Goal: Information Seeking & Learning: Check status

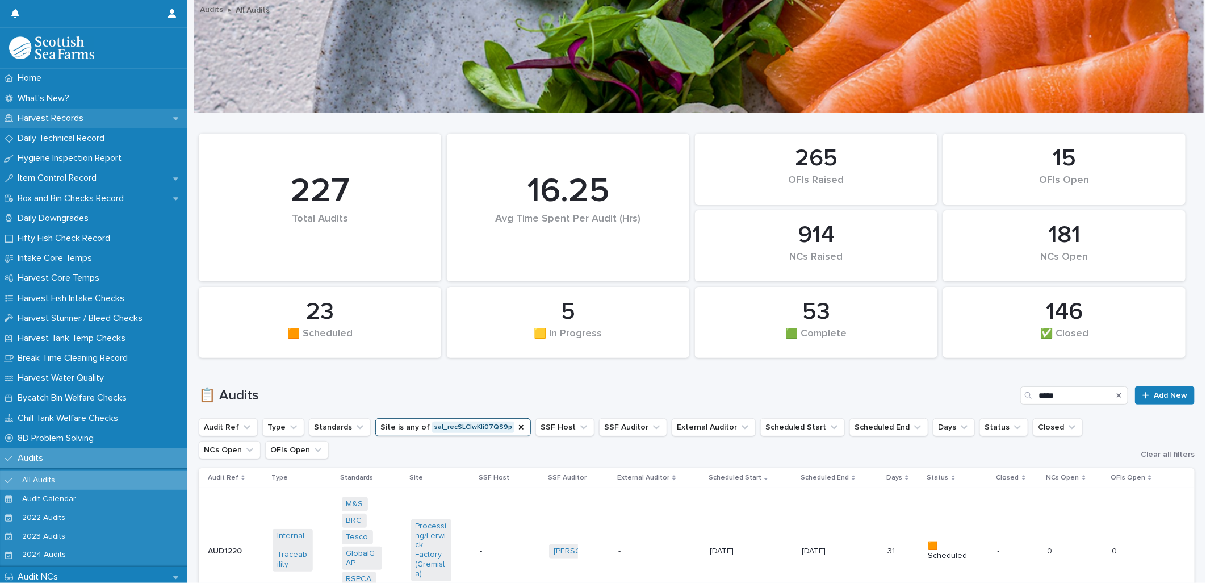
click at [32, 120] on p "Harvest Records" at bounding box center [53, 118] width 80 height 11
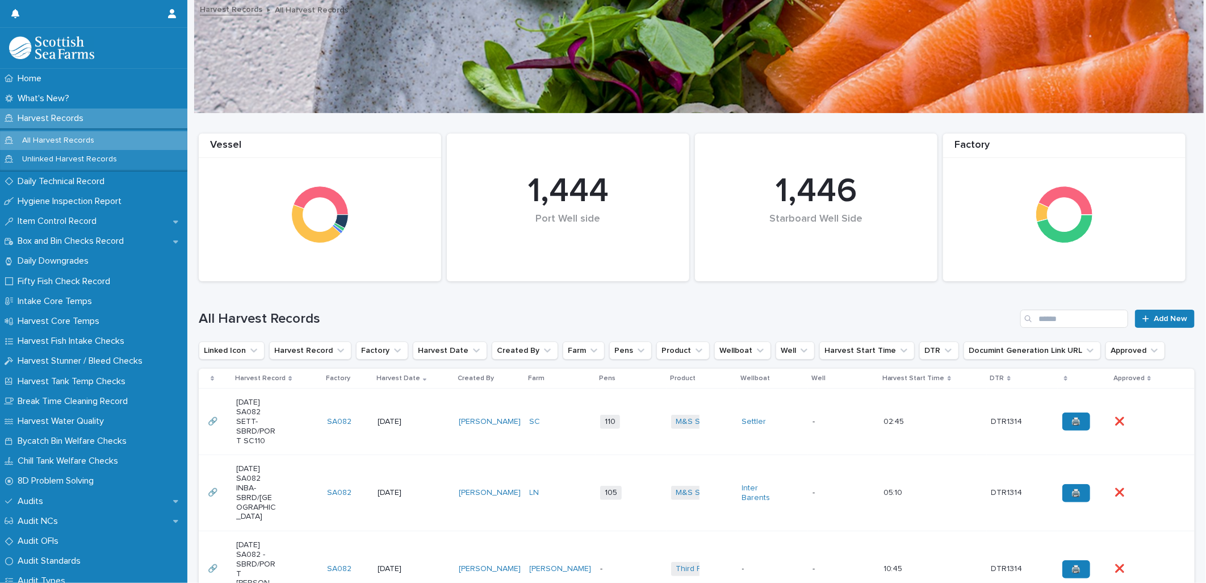
click at [881, 299] on div "All Harvest Records Add New" at bounding box center [697, 314] width 996 height 55
click at [884, 98] on div at bounding box center [699, 56] width 1010 height 114
click at [754, 311] on h1 "All Harvest Records" at bounding box center [607, 319] width 817 height 16
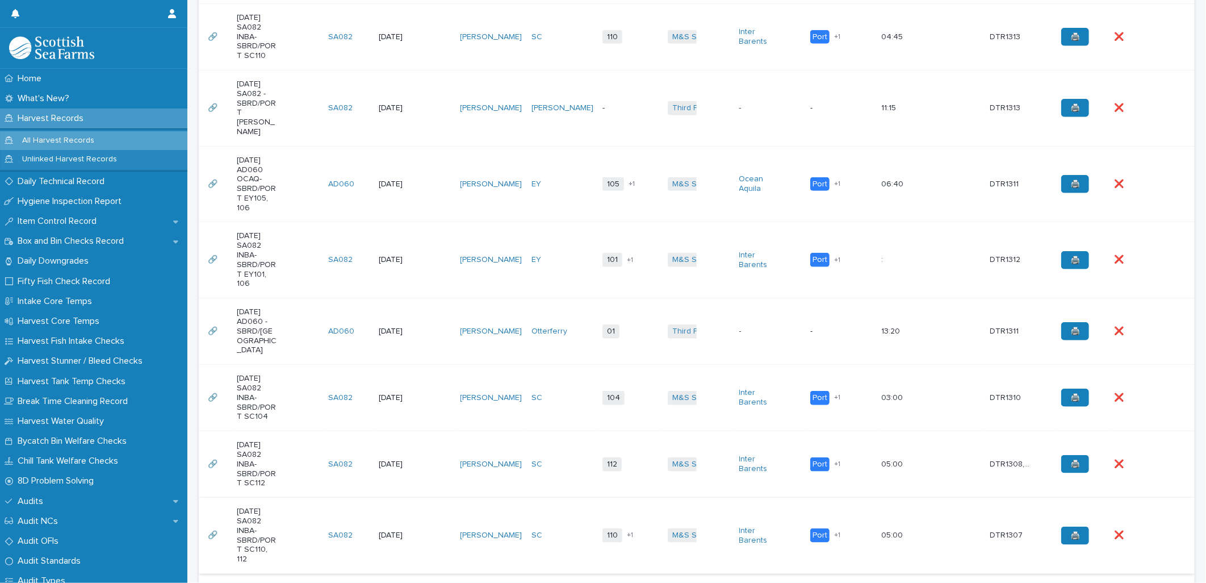
scroll to position [631, 0]
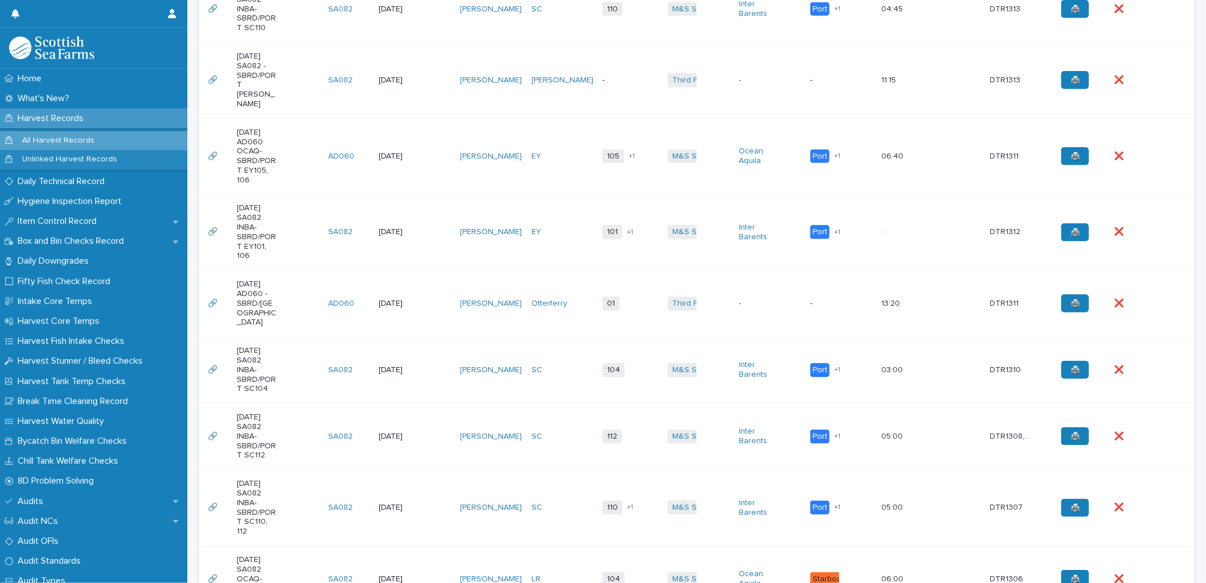
click at [773, 339] on td "Inter Barents" at bounding box center [770, 370] width 71 height 66
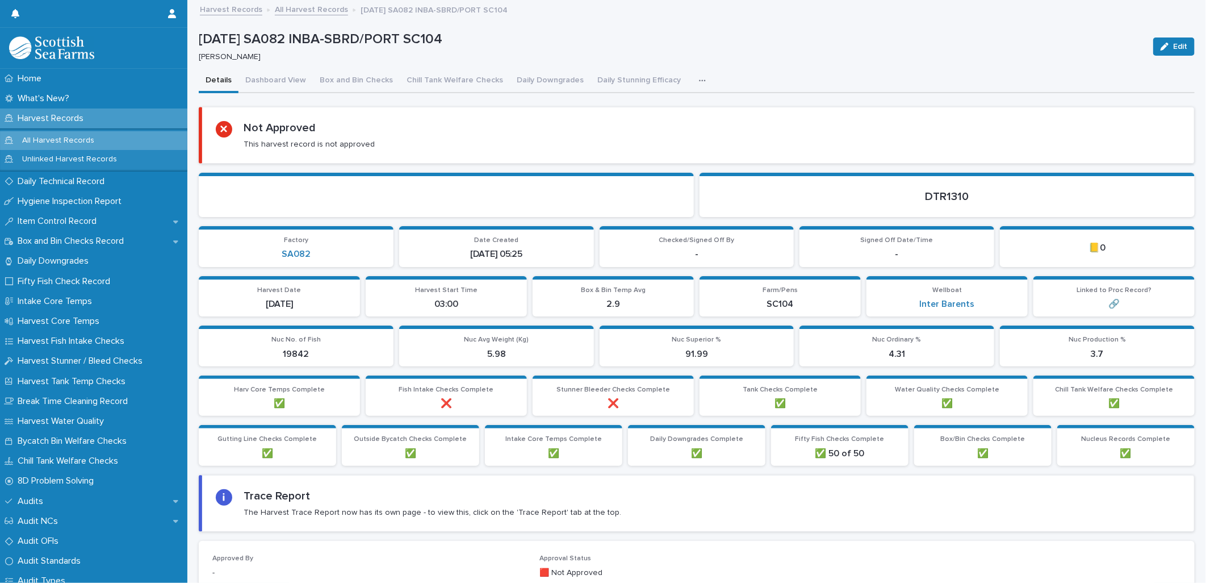
click at [299, 14] on link "All Harvest Records" at bounding box center [311, 8] width 73 height 13
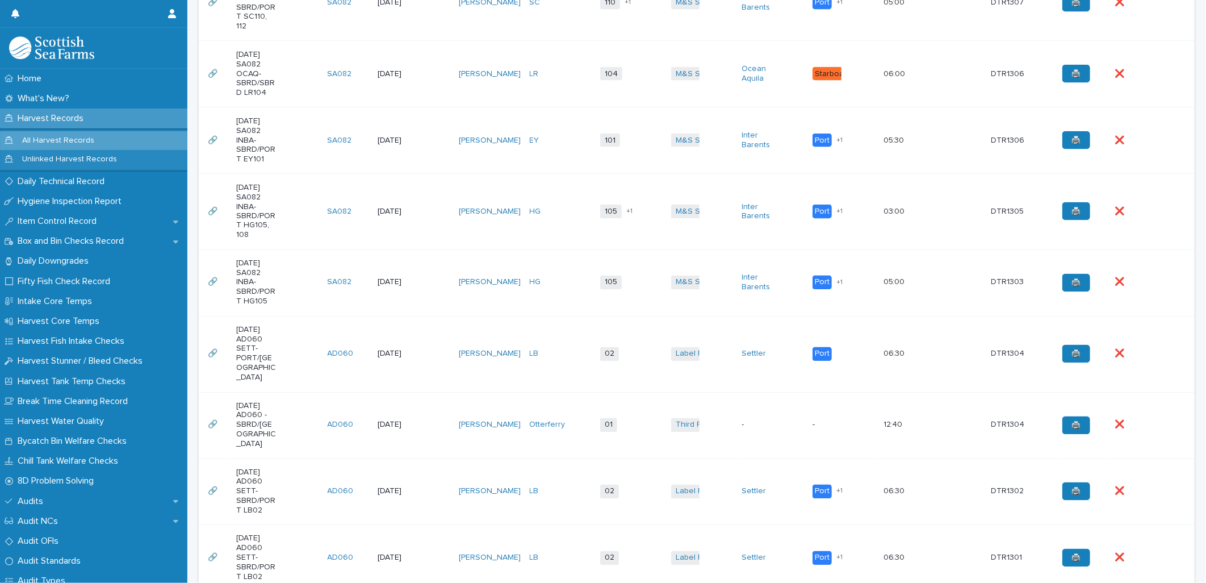
scroll to position [1336, 0]
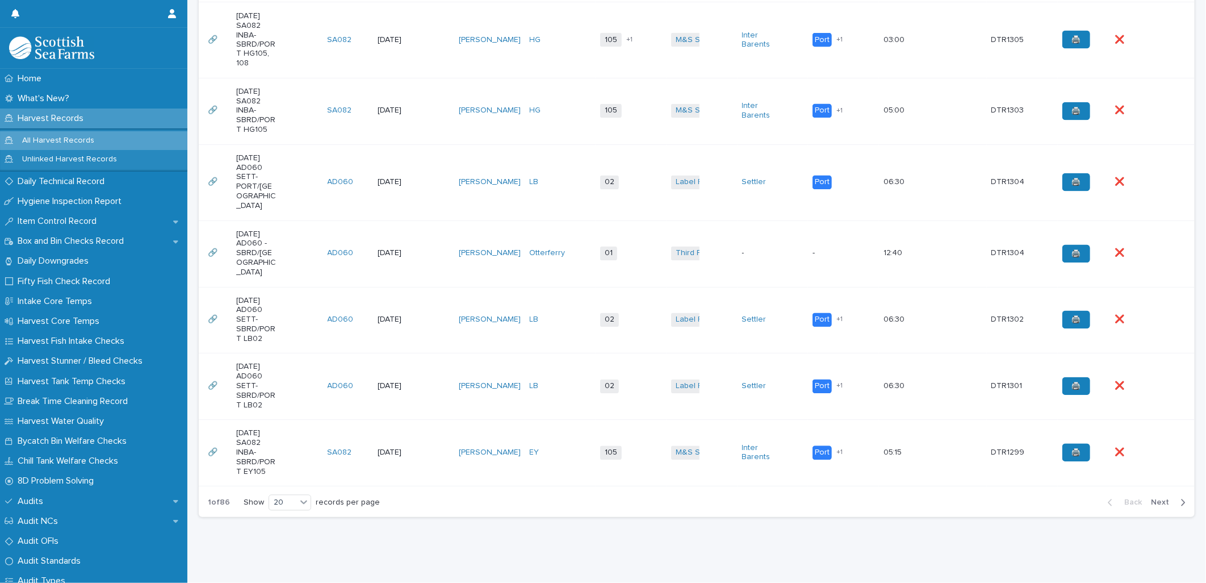
click at [680, 420] on td "M&S Select + 0" at bounding box center [702, 453] width 71 height 66
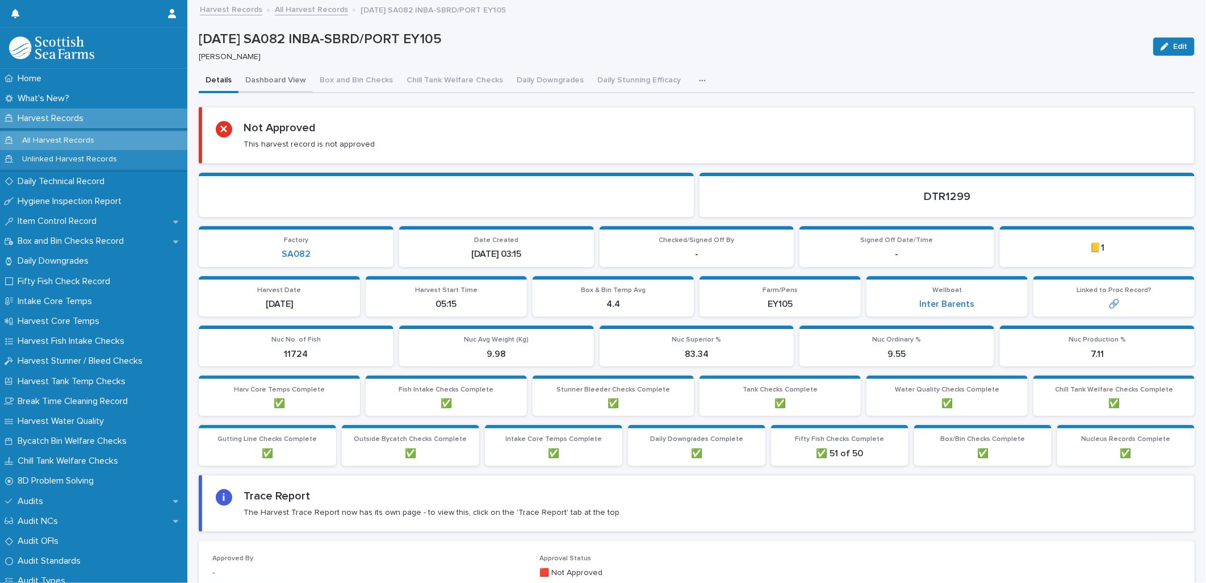
click at [289, 80] on button "Dashboard View" at bounding box center [276, 81] width 74 height 24
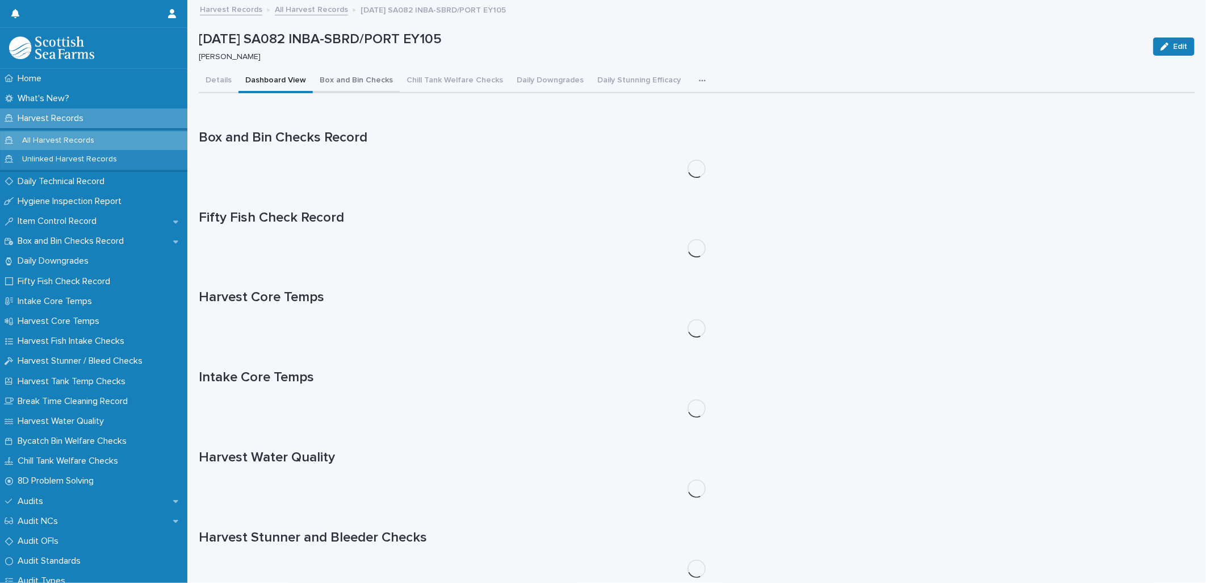
click at [336, 77] on button "Box and Bin Checks" at bounding box center [356, 81] width 87 height 24
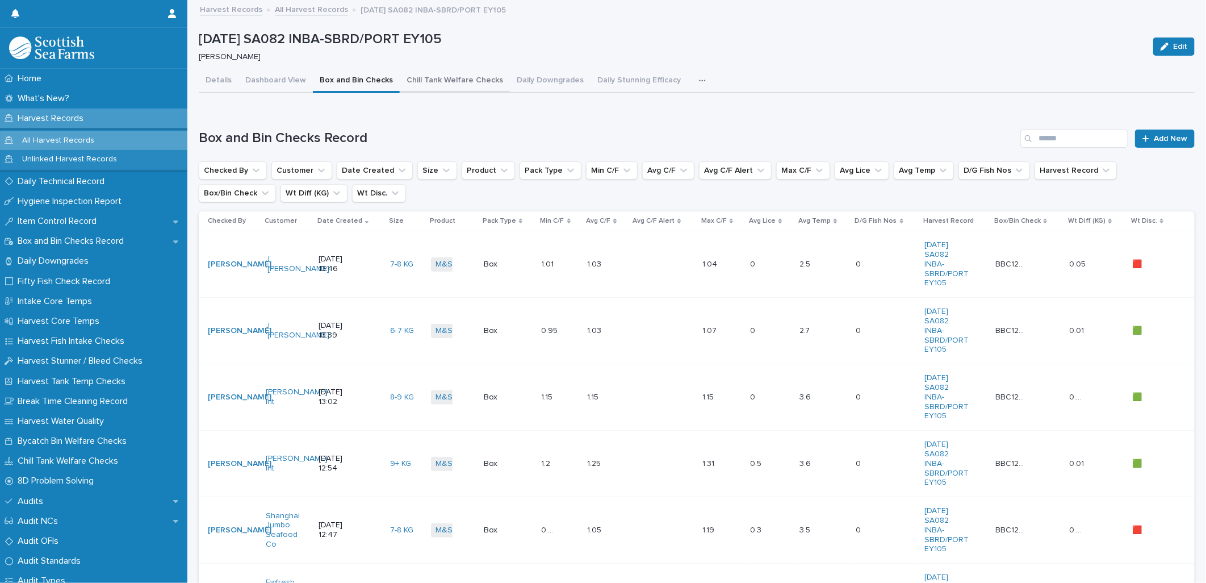
click at [423, 78] on button "Chill Tank Welfare Checks" at bounding box center [455, 81] width 110 height 24
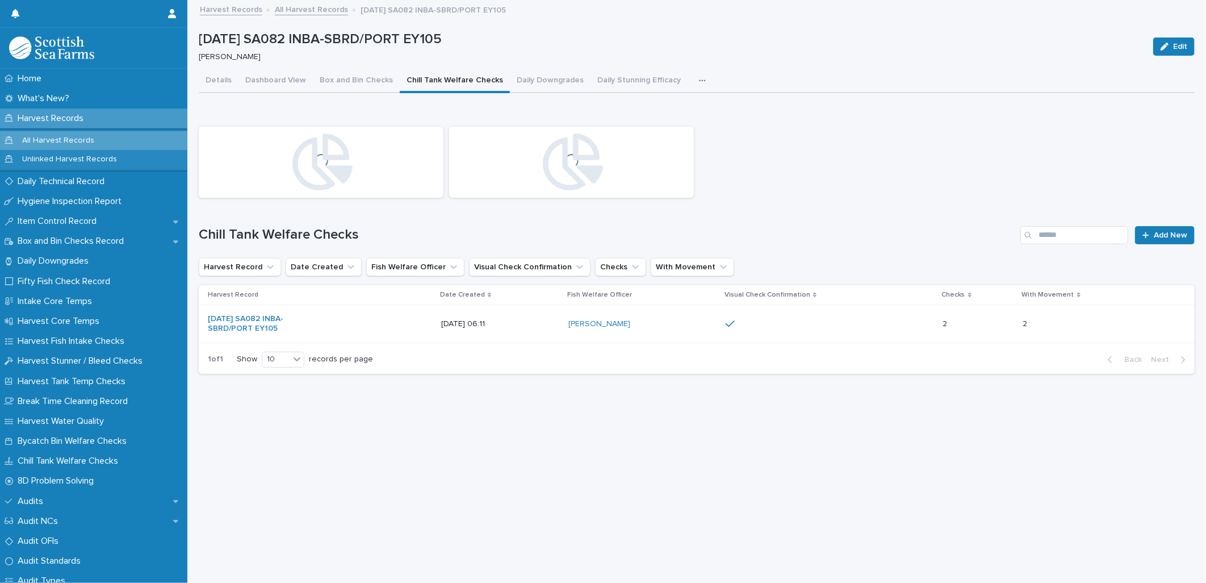
click at [699, 78] on icon "button" at bounding box center [702, 81] width 7 height 8
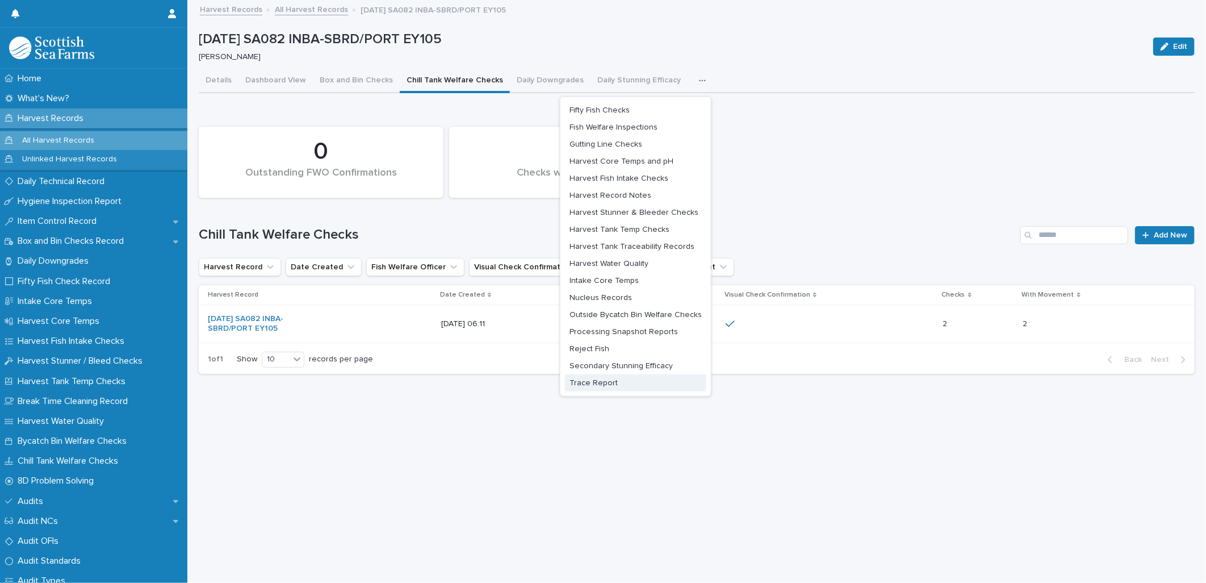
click at [599, 385] on span "Trace Report" at bounding box center [594, 383] width 48 height 8
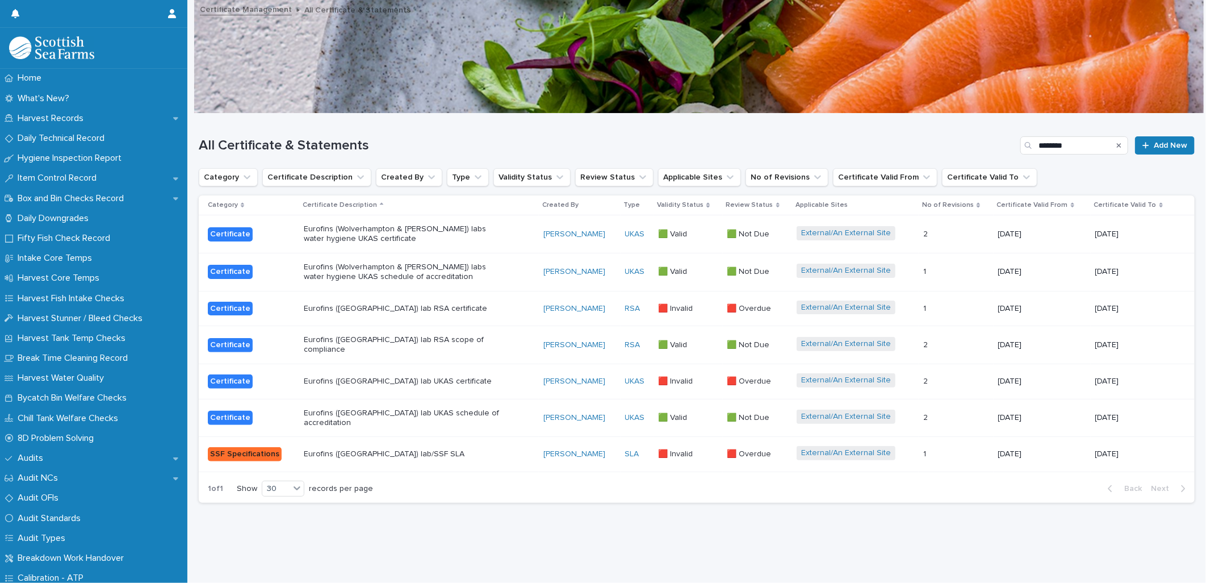
click at [488, 410] on p "Eurofins (Wolverhampton) lab UKAS schedule of accreditation" at bounding box center [403, 417] width 199 height 19
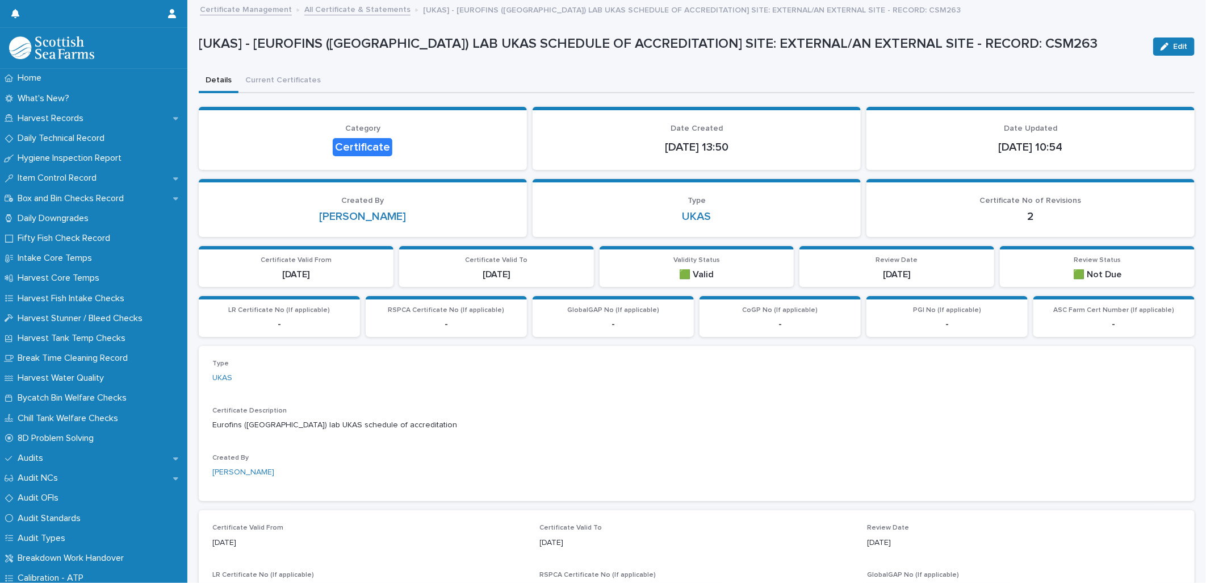
click at [332, 11] on link "All Certificate & Statements" at bounding box center [357, 8] width 106 height 13
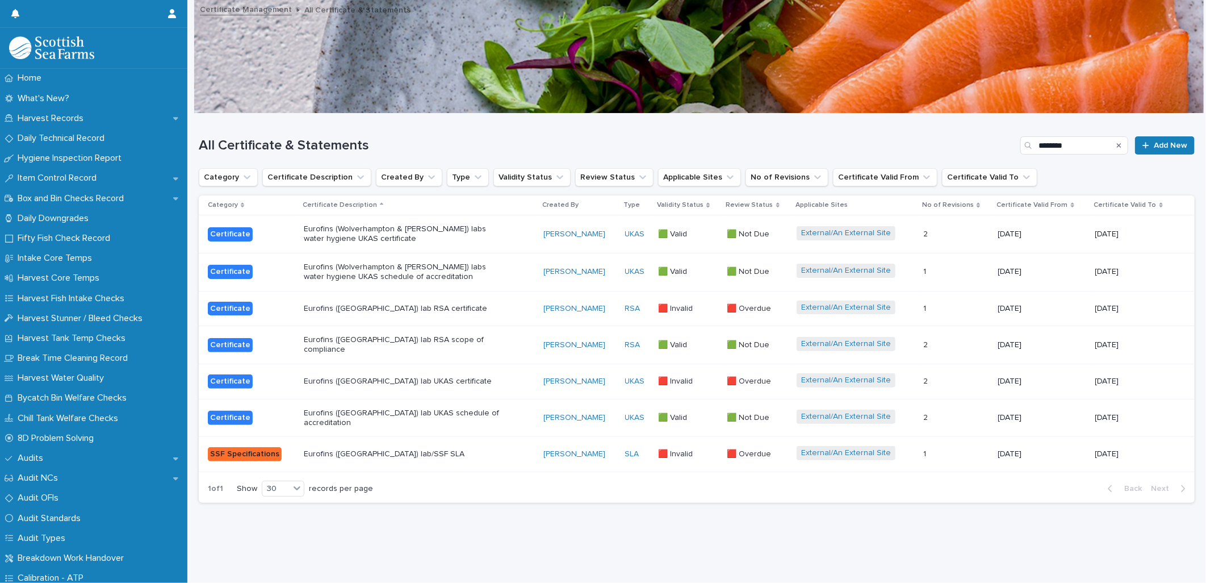
click at [529, 341] on div "Eurofins (Wolverhampton) lab RSA scope of compliance" at bounding box center [419, 345] width 230 height 28
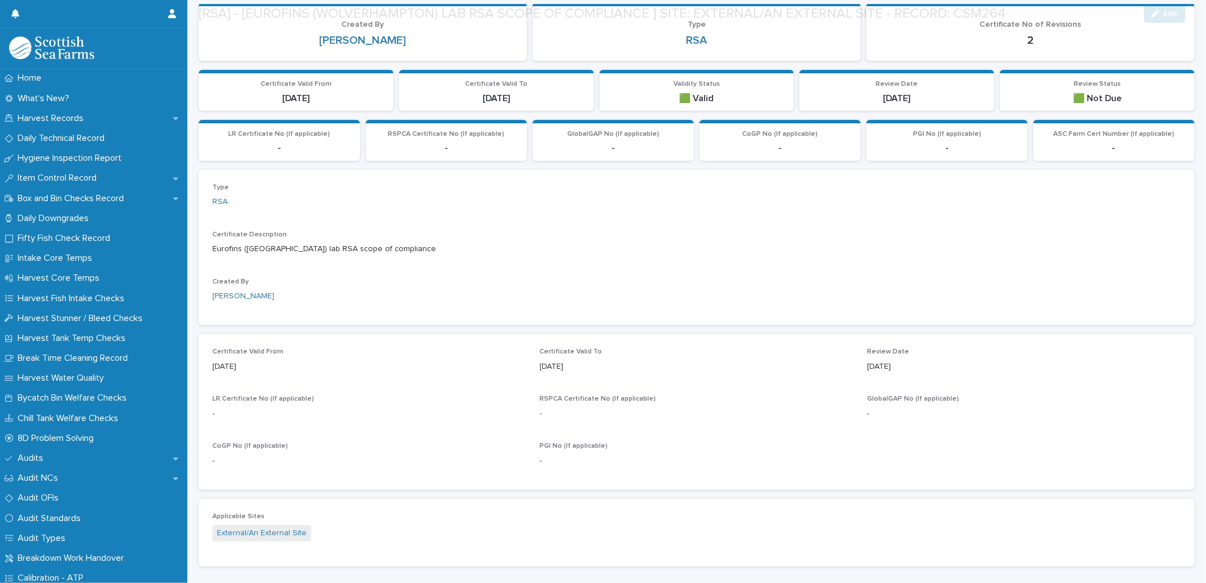
scroll to position [387, 0]
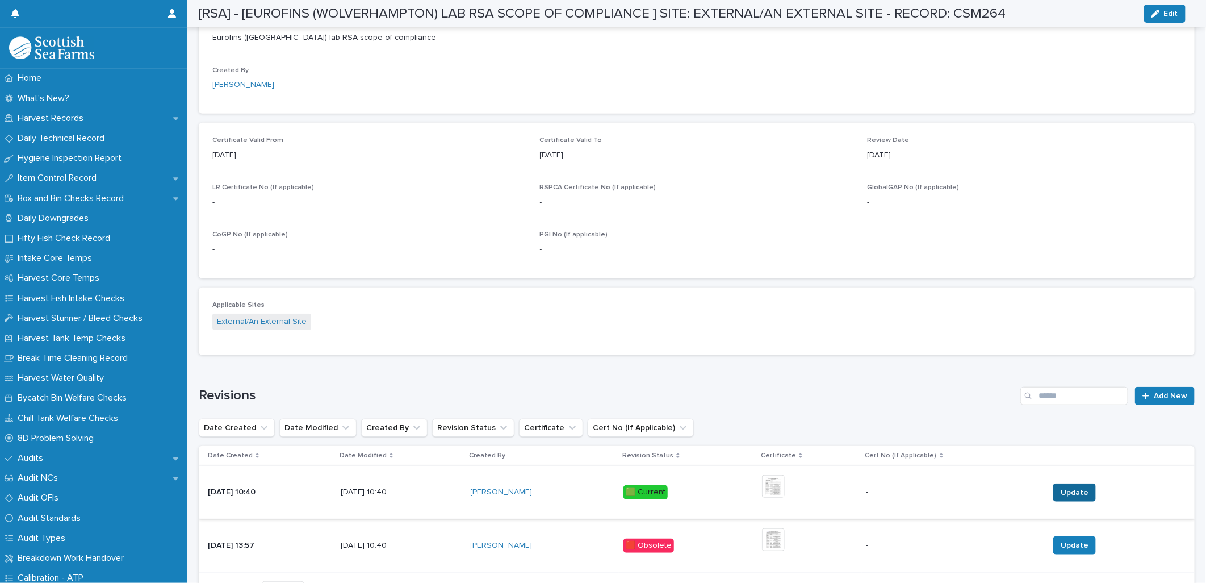
click at [1077, 487] on span "Update" at bounding box center [1075, 492] width 28 height 11
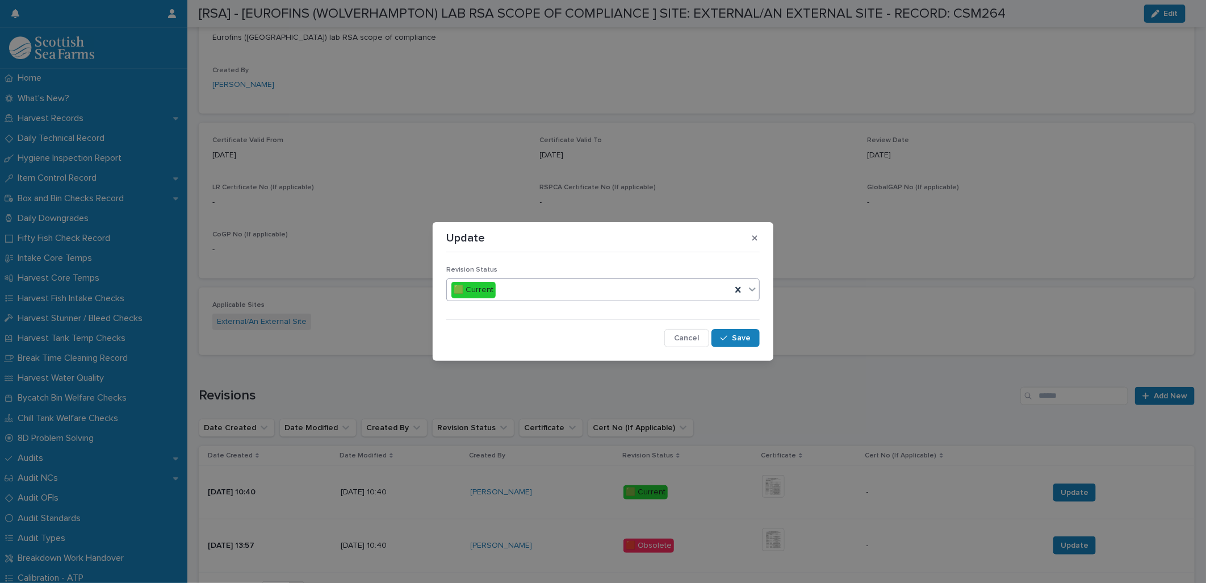
click at [619, 294] on div "🟩 Current" at bounding box center [589, 290] width 285 height 19
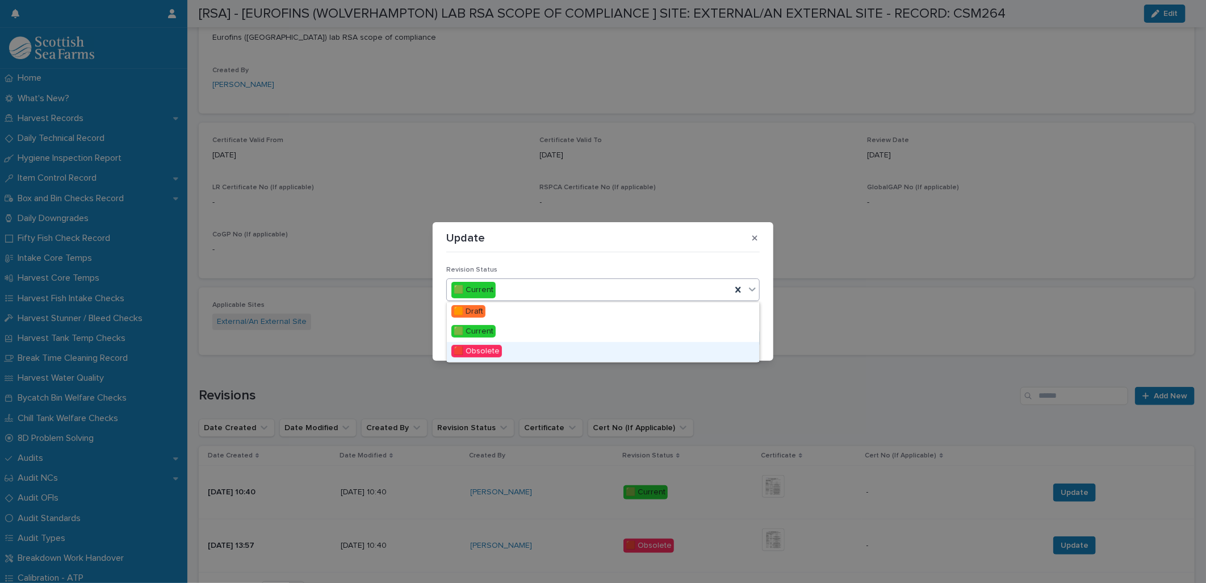
click at [509, 348] on div "🟥 Obsolete" at bounding box center [603, 352] width 312 height 20
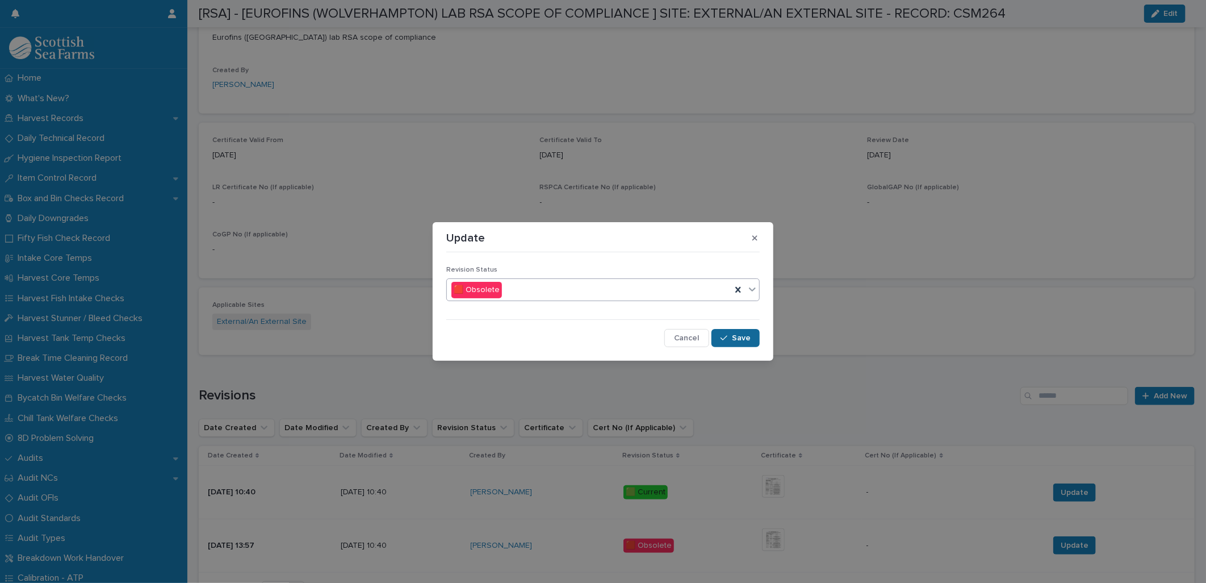
click at [724, 339] on icon "button" at bounding box center [724, 338] width 7 height 8
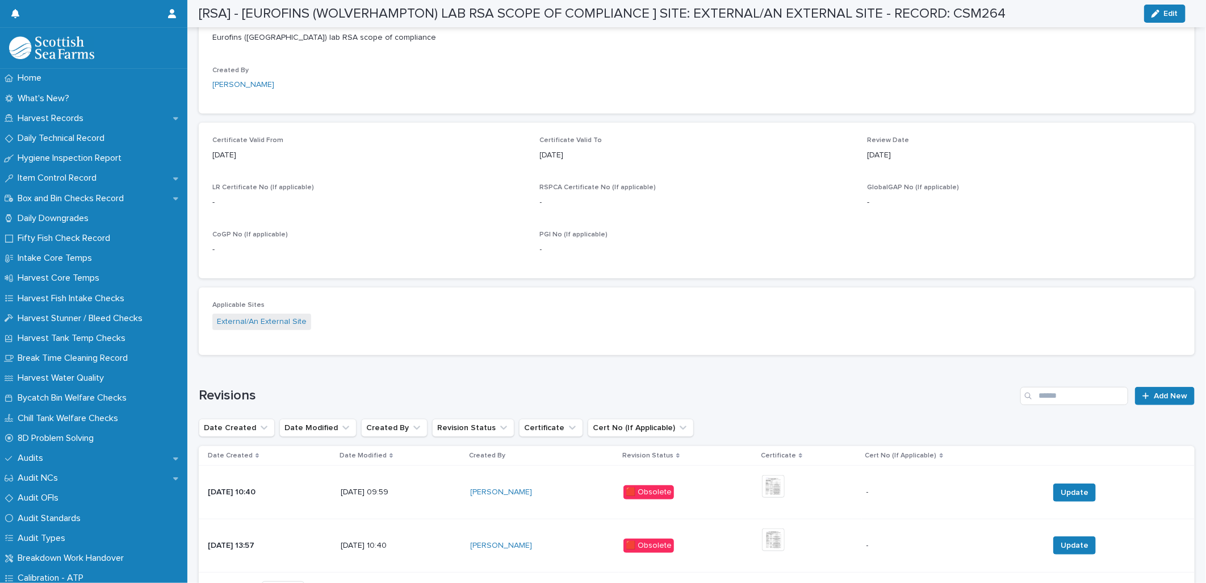
click at [1154, 10] on icon "button" at bounding box center [1156, 14] width 8 height 8
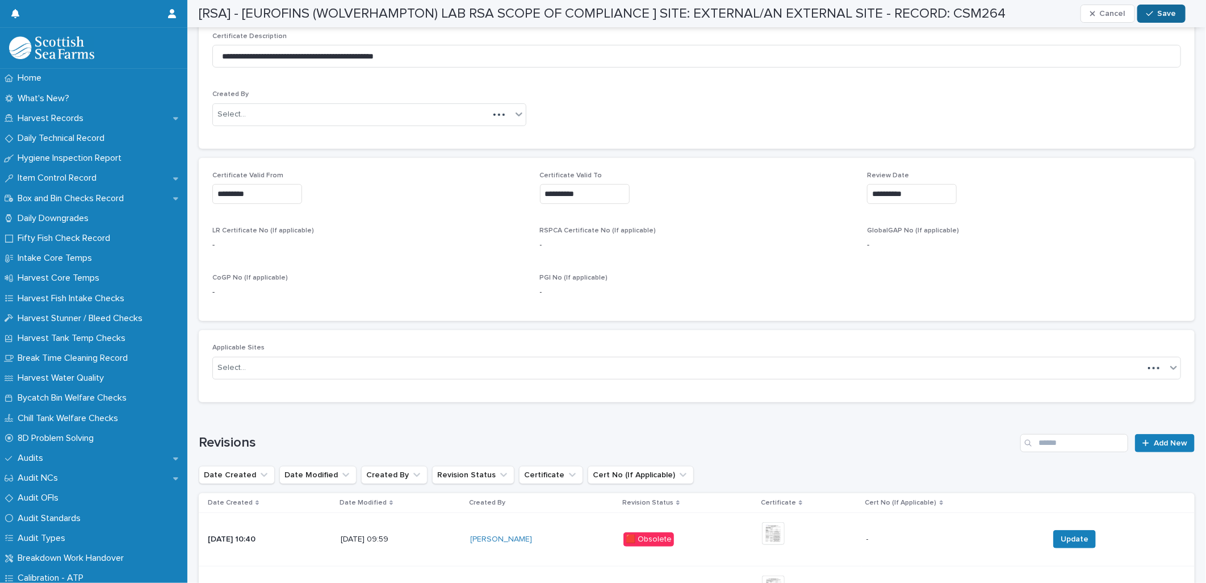
scroll to position [411, 0]
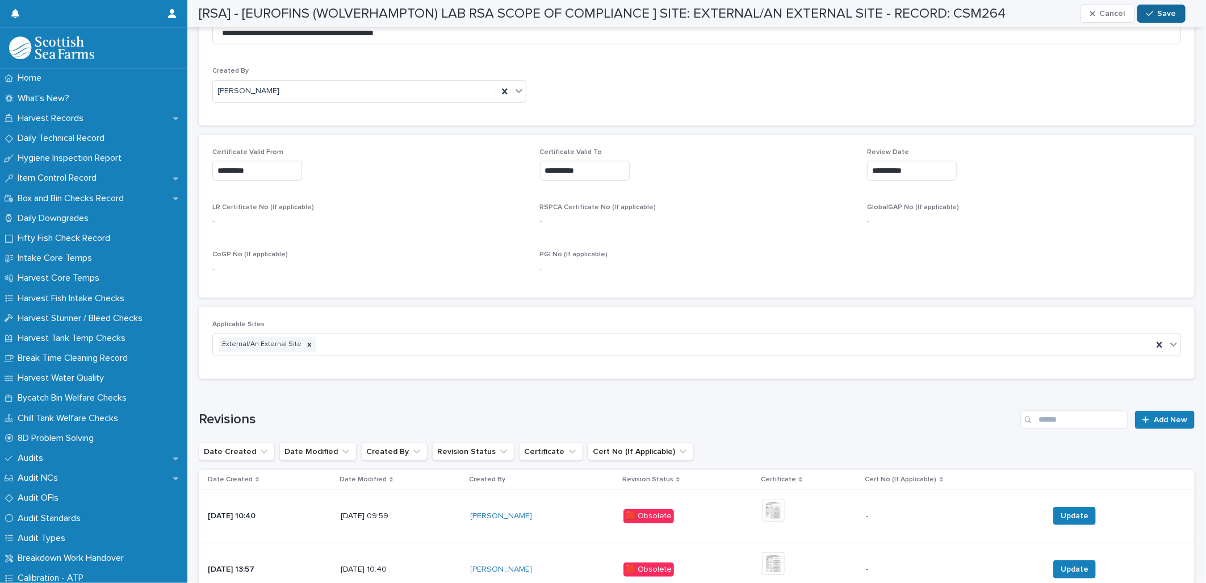
click at [1146, 15] on button "Save" at bounding box center [1162, 14] width 48 height 18
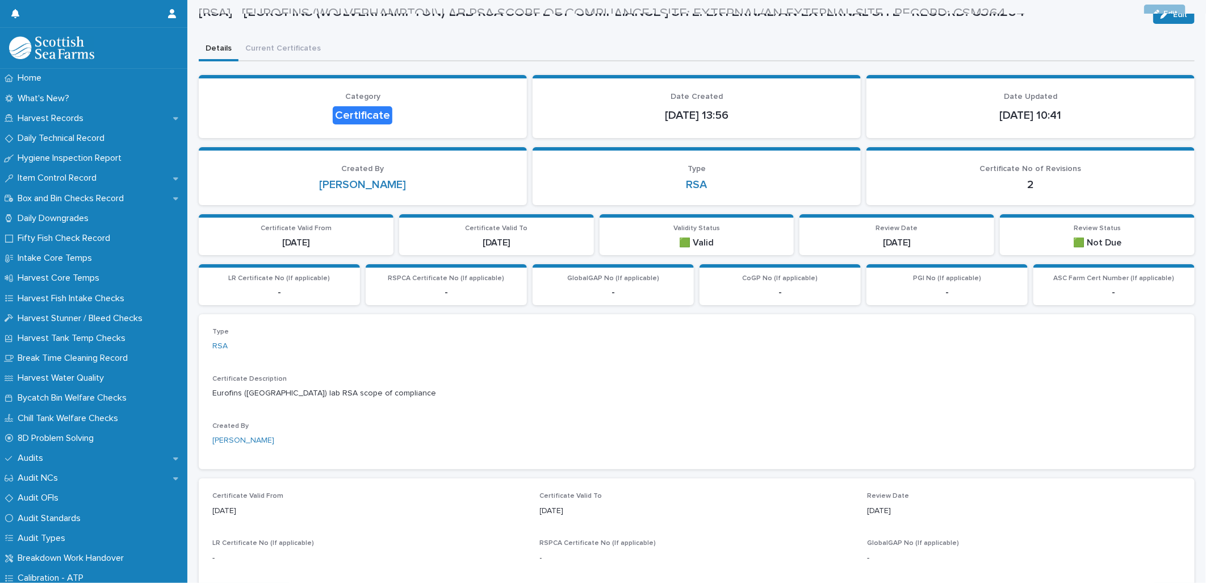
scroll to position [0, 0]
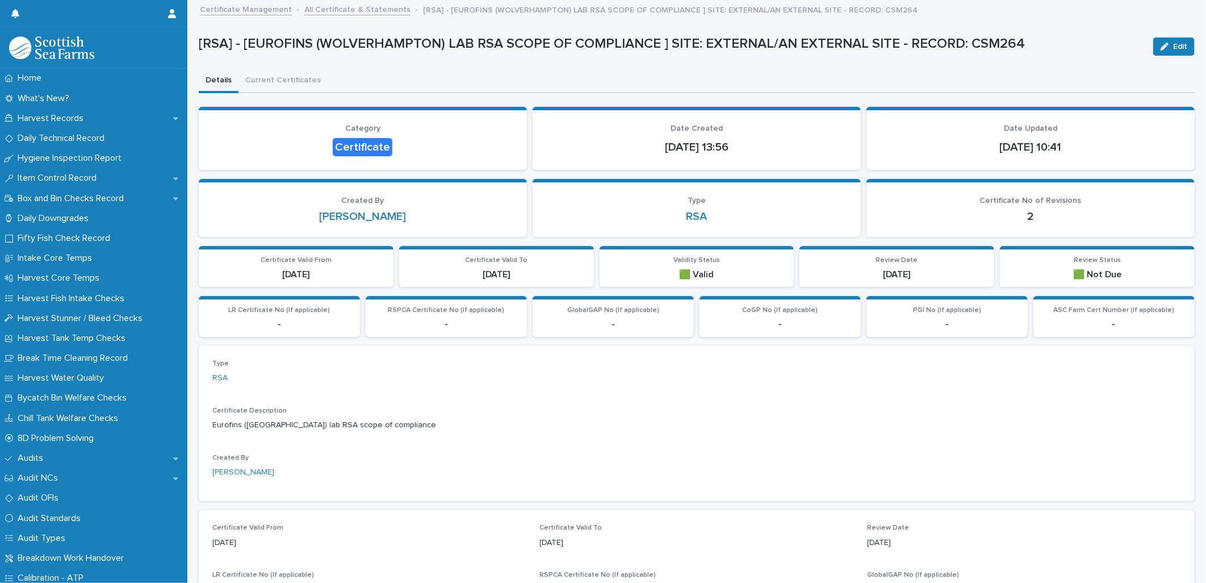
click at [324, 13] on link "All Certificate & Statements" at bounding box center [357, 8] width 106 height 13
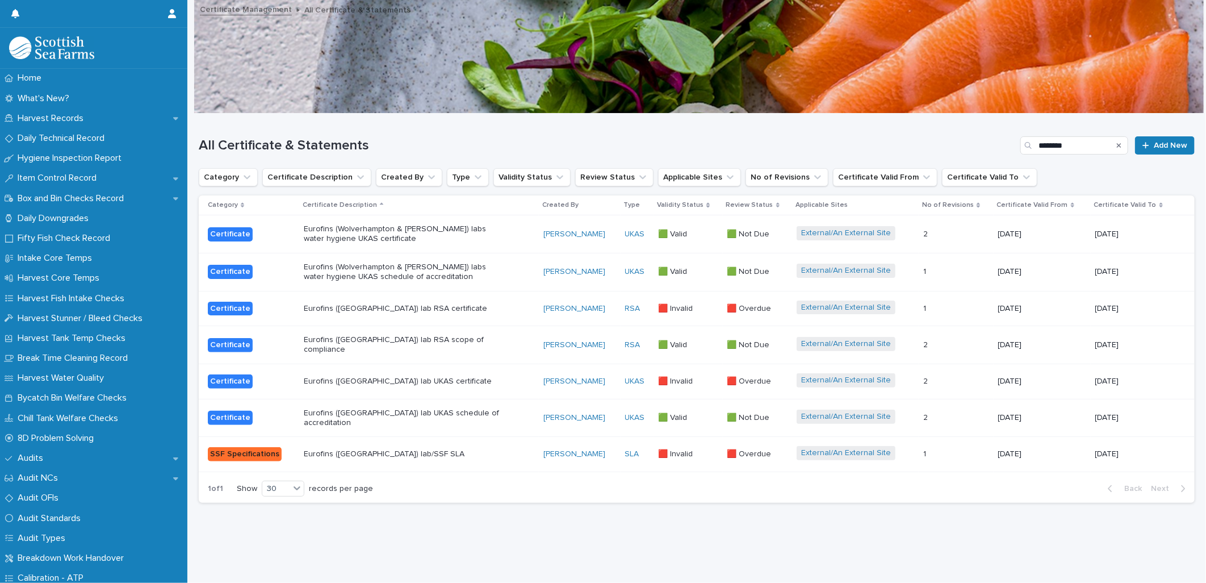
click at [497, 268] on p "Eurofins (Wolverhampton & Livingston) labs water hygiene UKAS schedule of accre…" at bounding box center [403, 271] width 199 height 19
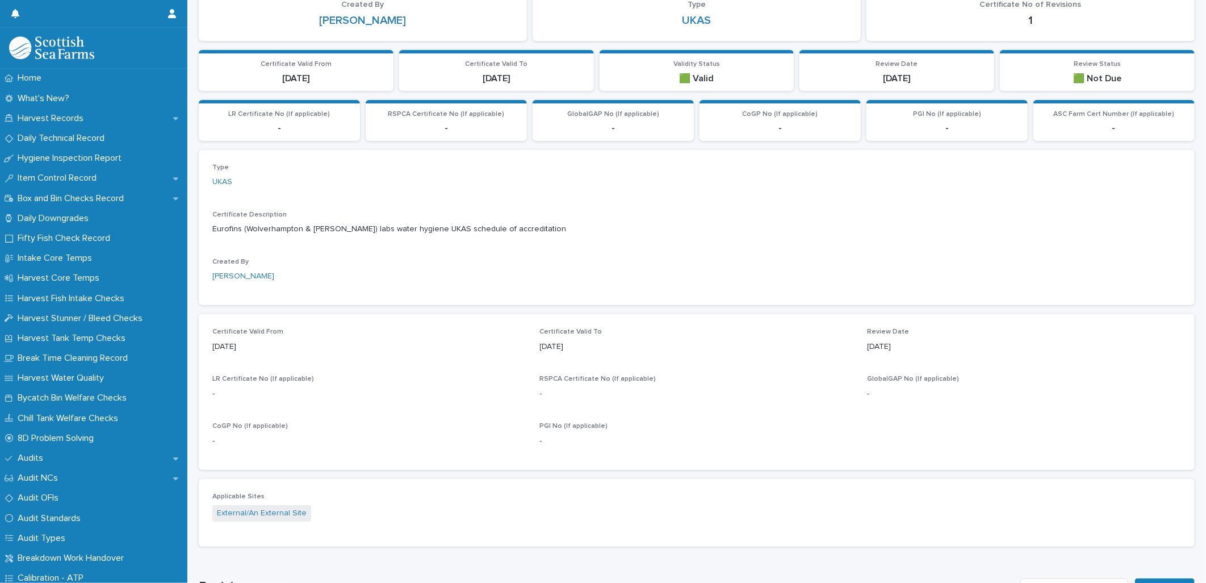
scroll to position [427, 0]
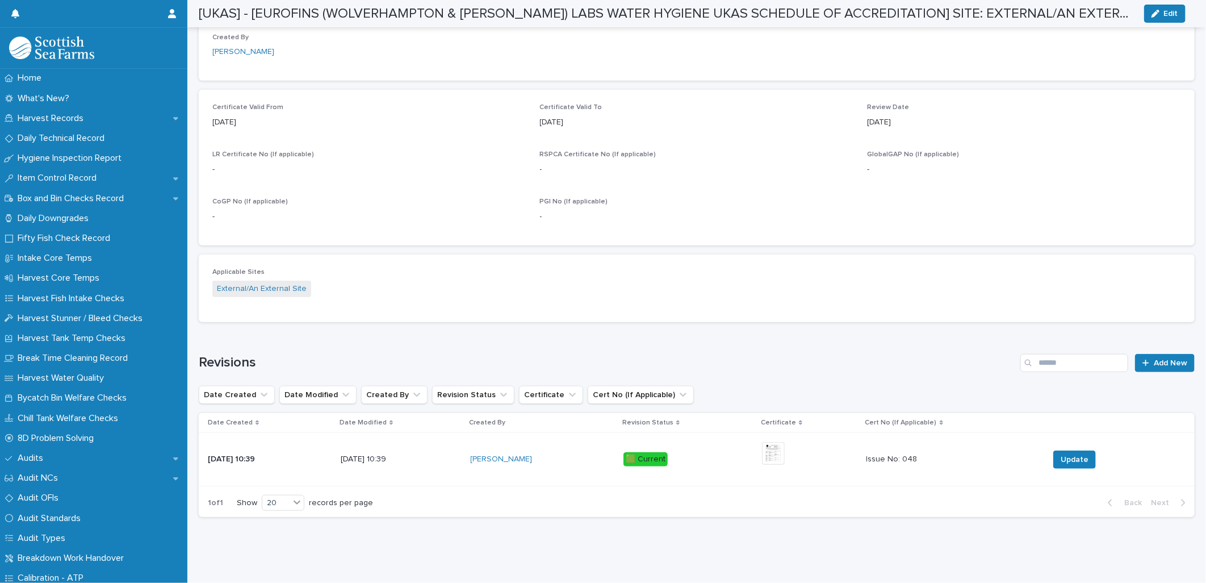
click at [1176, 15] on span "Edit" at bounding box center [1171, 14] width 14 height 8
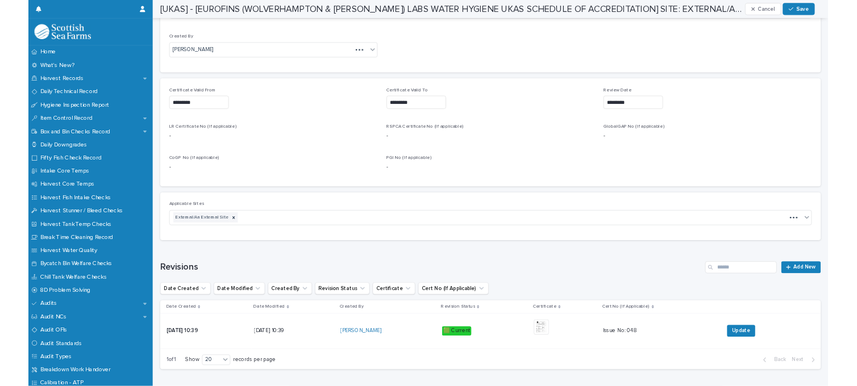
scroll to position [451, 0]
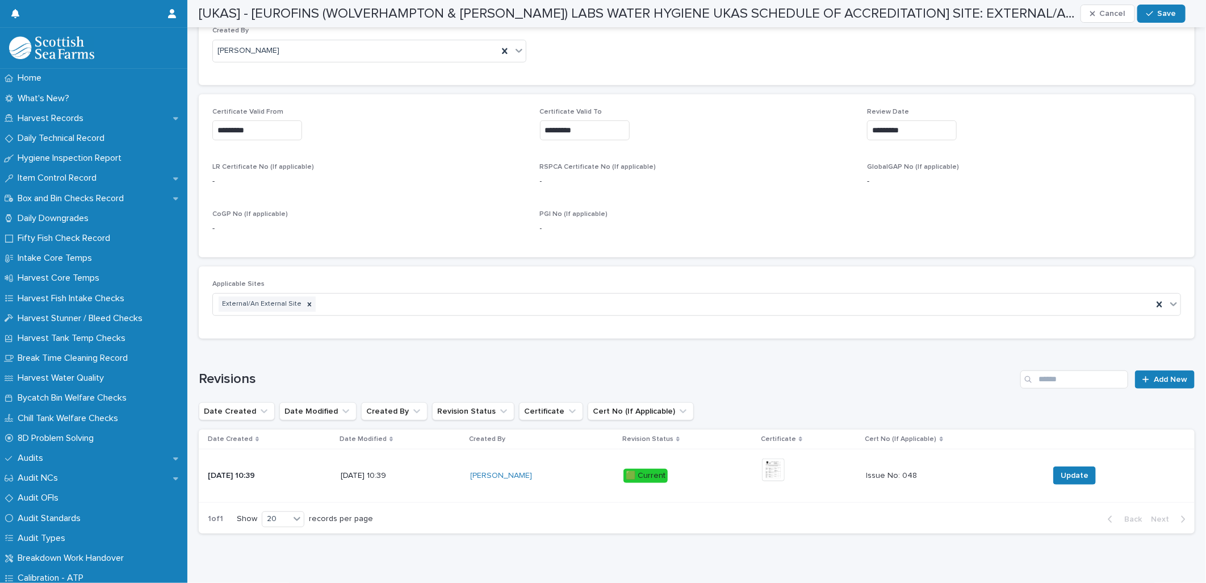
click at [241, 126] on input "*********" at bounding box center [257, 130] width 90 height 20
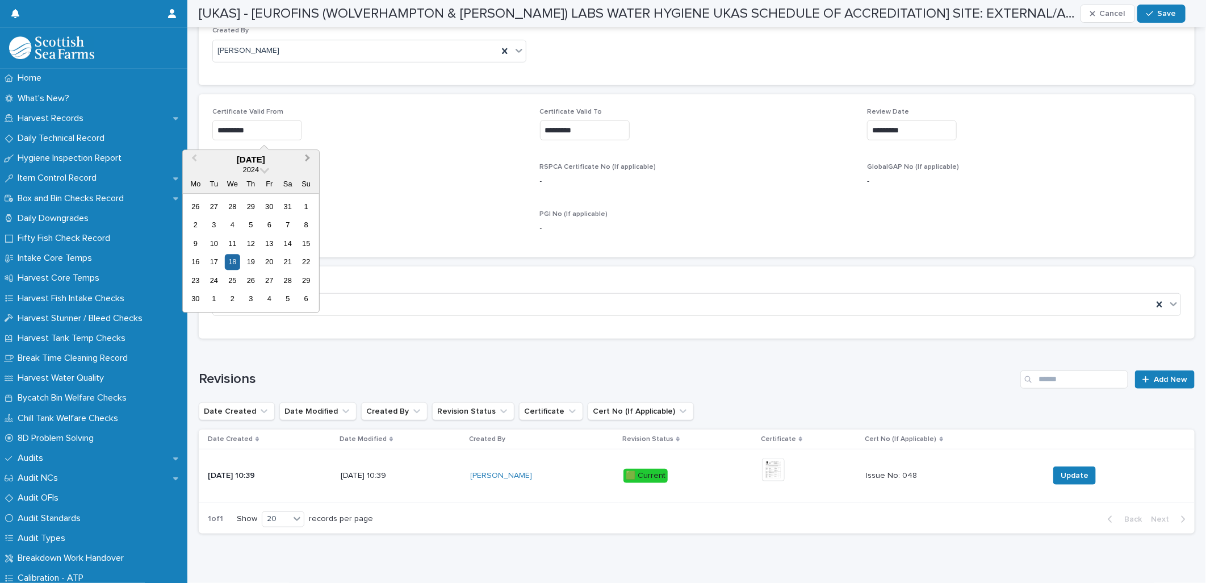
click at [303, 161] on button "Next Month" at bounding box center [309, 160] width 18 height 18
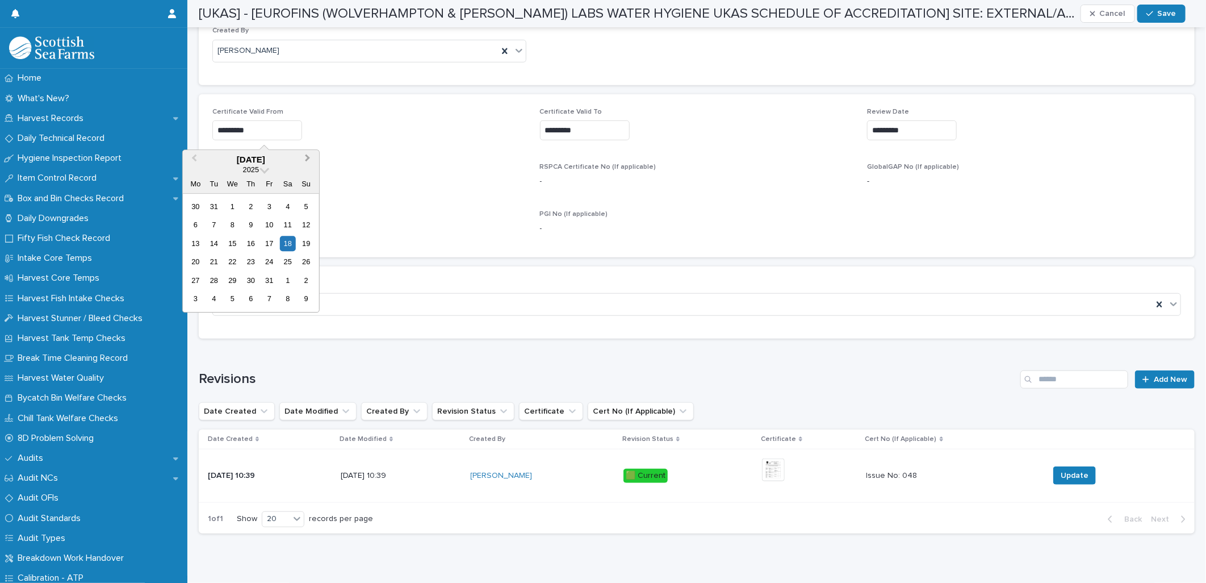
click at [303, 161] on button "Next Month" at bounding box center [309, 160] width 18 height 18
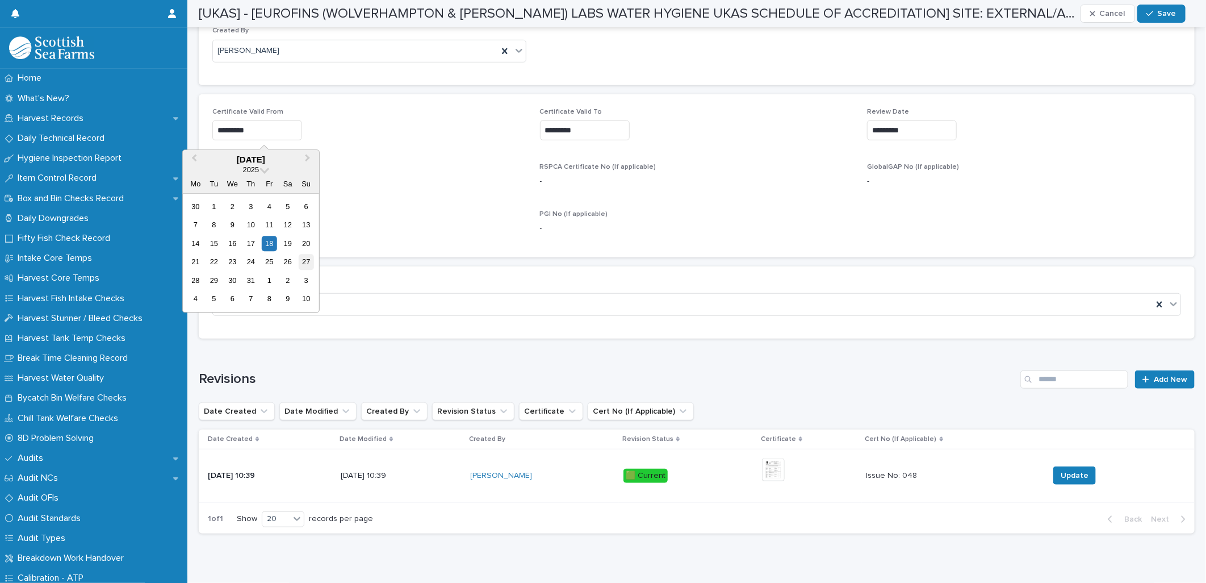
click at [302, 263] on div "27" at bounding box center [306, 261] width 15 height 15
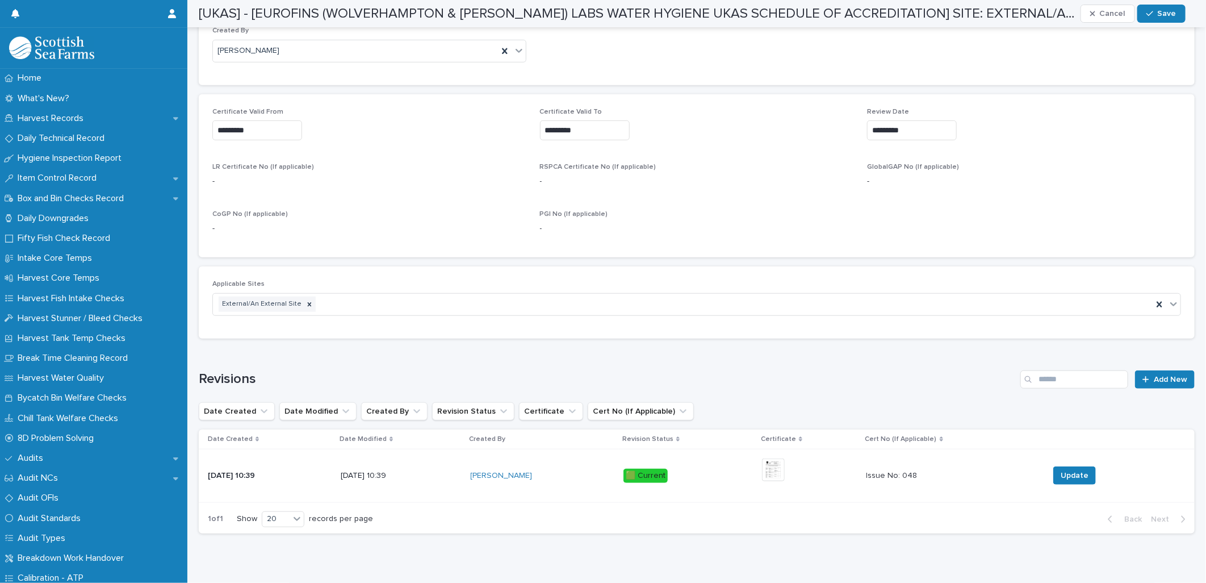
type input "*********"
click at [581, 128] on input "*********" at bounding box center [585, 130] width 90 height 20
click at [632, 157] on span "Next Month" at bounding box center [632, 159] width 0 height 15
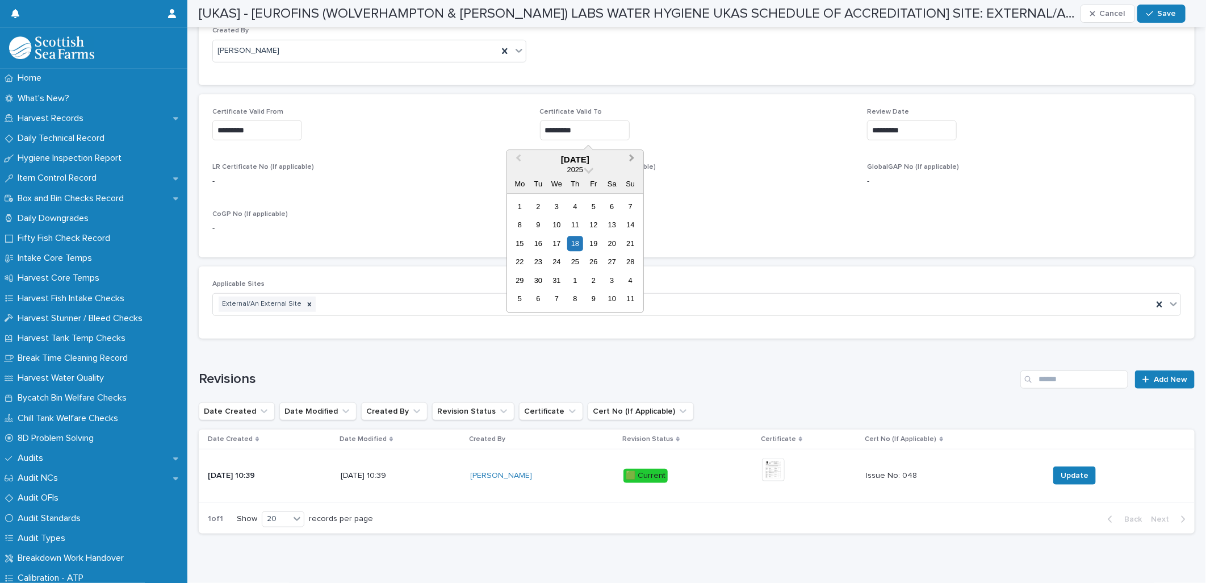
click at [632, 157] on span "Next Month" at bounding box center [632, 159] width 0 height 15
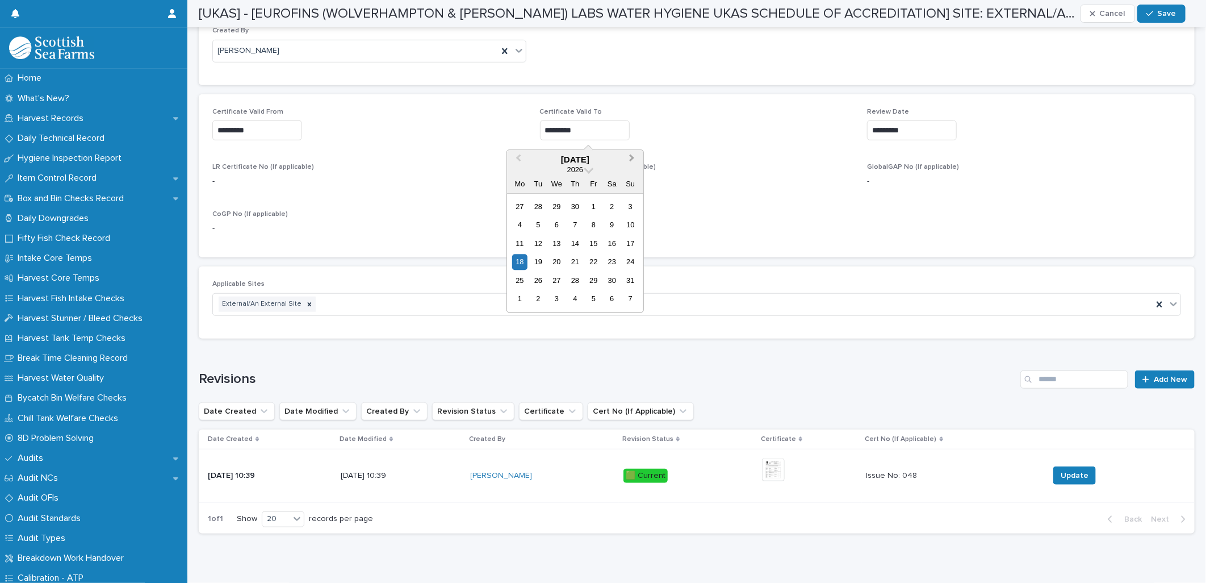
click at [632, 157] on span "Next Month" at bounding box center [632, 159] width 0 height 15
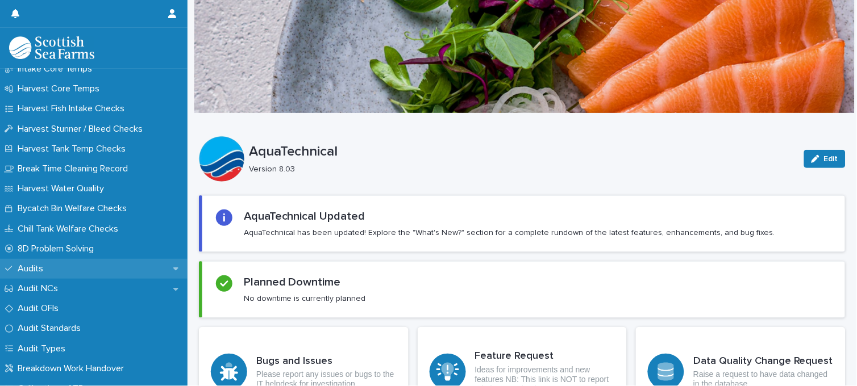
scroll to position [252, 0]
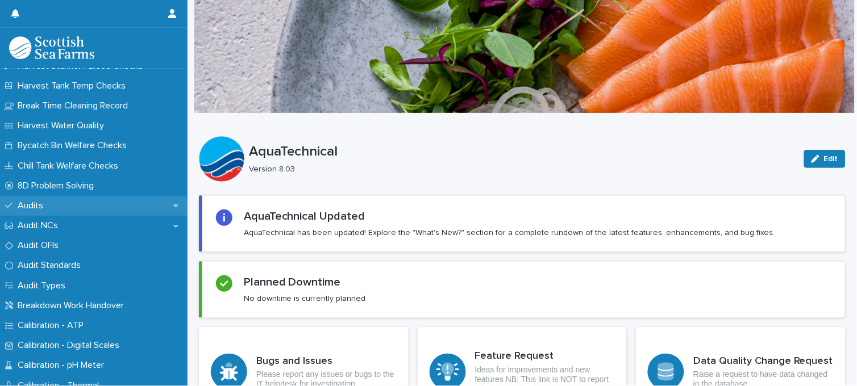
click at [30, 205] on p "Audits" at bounding box center [32, 205] width 39 height 11
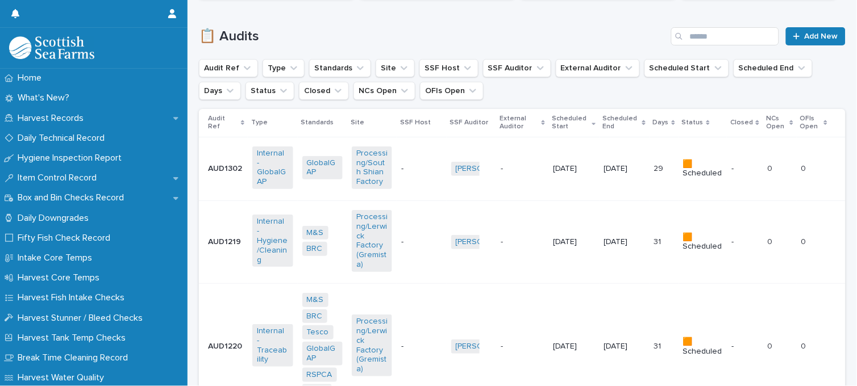
scroll to position [378, 0]
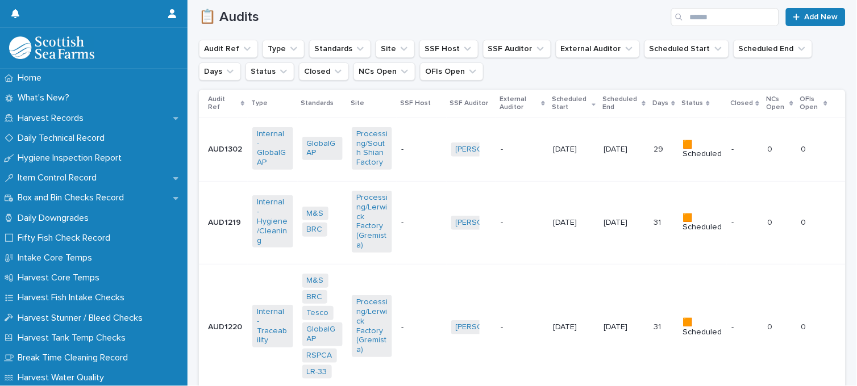
click at [718, 74] on ul "Audit Ref Type Standards Site SSF Host SSF Auditor External Auditor Scheduled S…" at bounding box center [522, 59] width 651 height 45
click at [705, 20] on input "Search" at bounding box center [725, 17] width 108 height 18
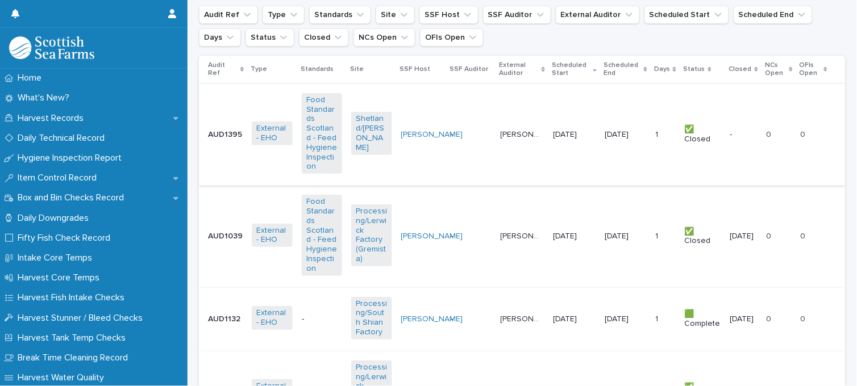
scroll to position [441, 0]
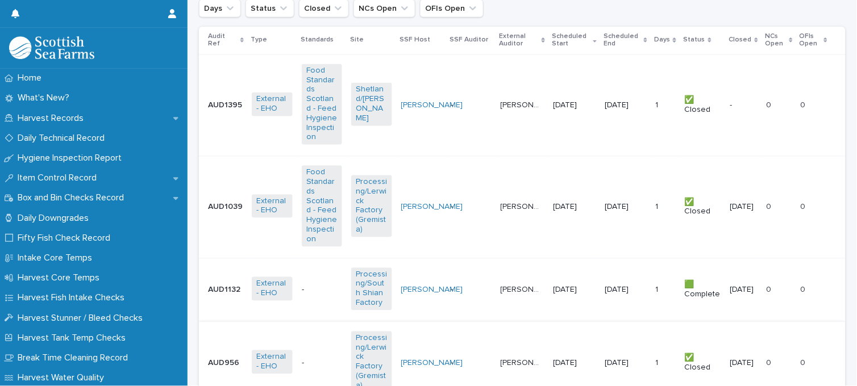
type input "***"
